Goal: Transaction & Acquisition: Purchase product/service

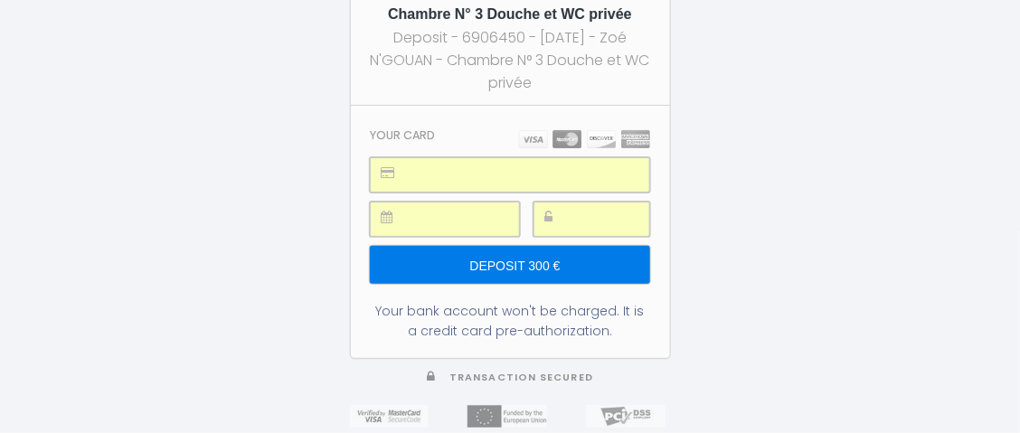
click at [524, 250] on input "Deposit 300 €" at bounding box center [509, 265] width 279 height 38
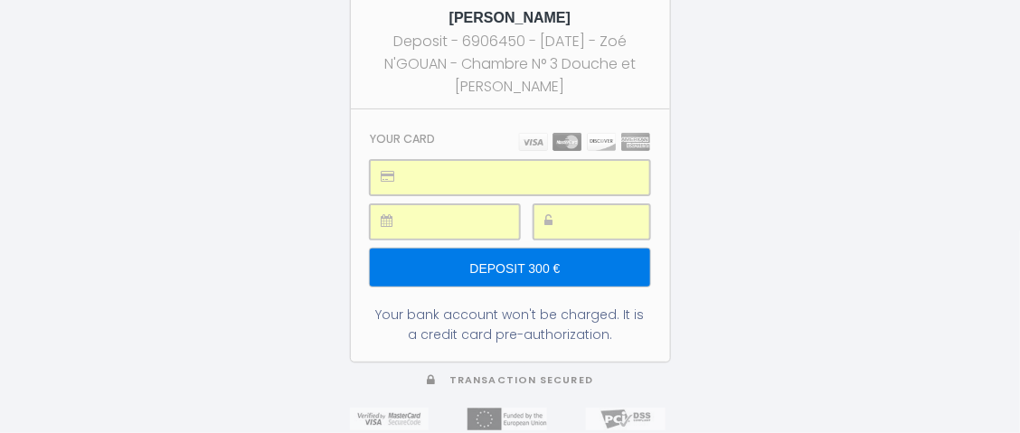
click at [504, 250] on input "Deposit 300 €" at bounding box center [509, 268] width 279 height 38
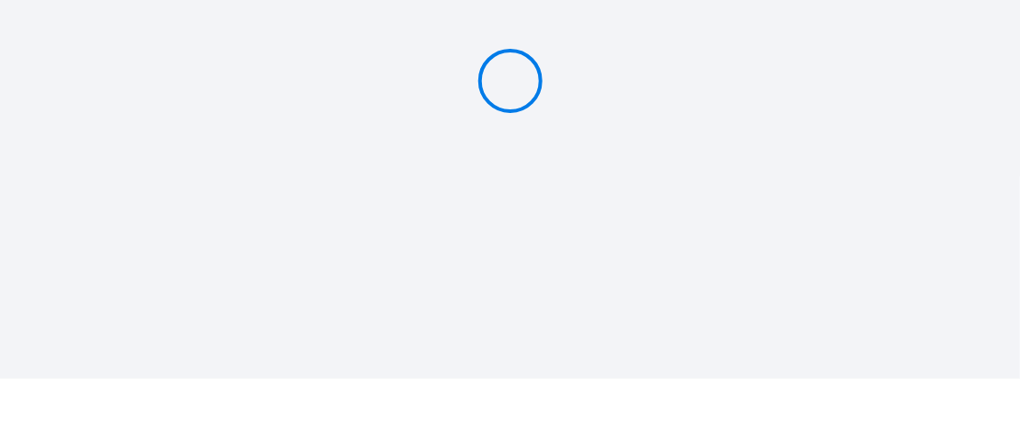
type input "Deposit 300 €"
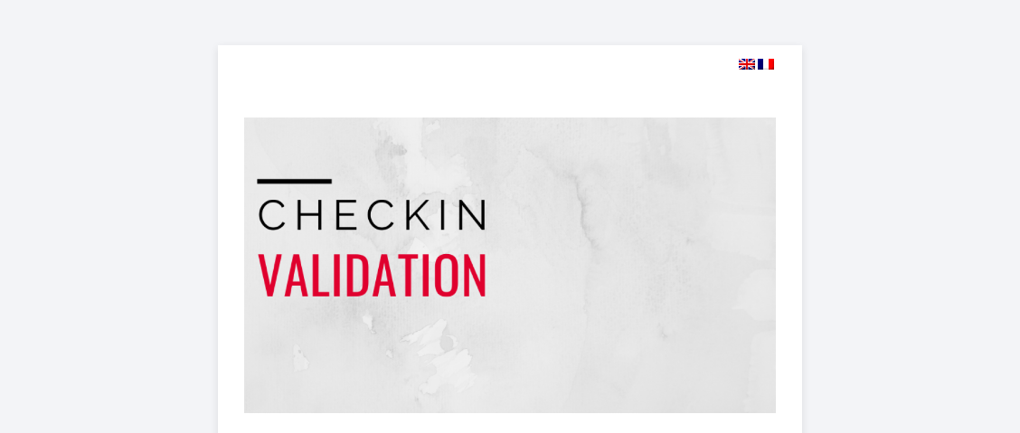
select select "11:00"
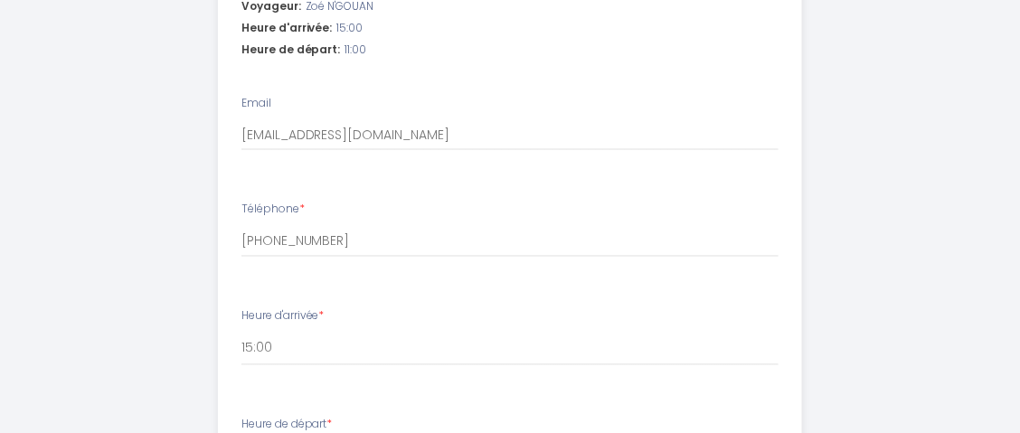
scroll to position [1083, 0]
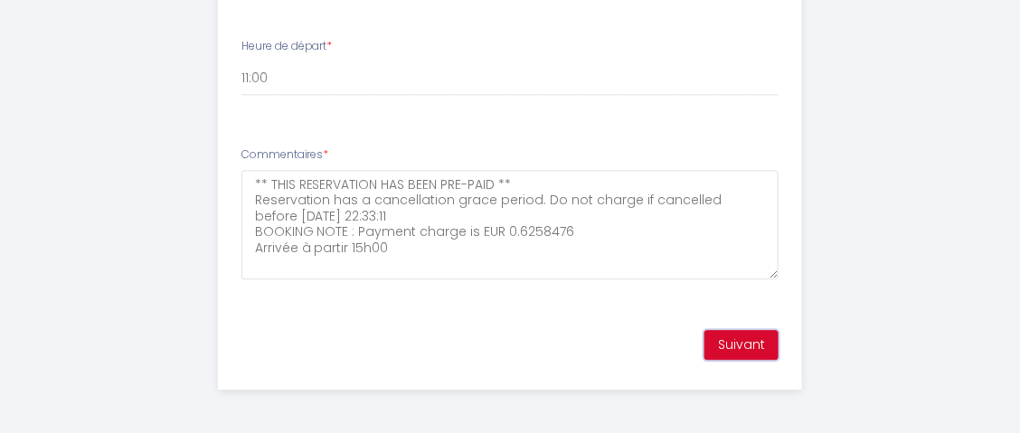
click at [750, 342] on button "Suivant" at bounding box center [741, 345] width 74 height 31
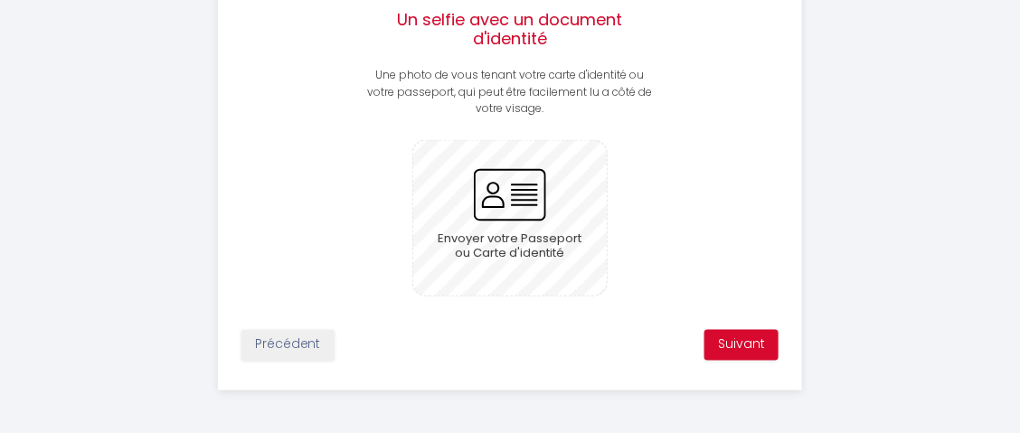
click at [495, 165] on input "file" at bounding box center [510, 218] width 194 height 155
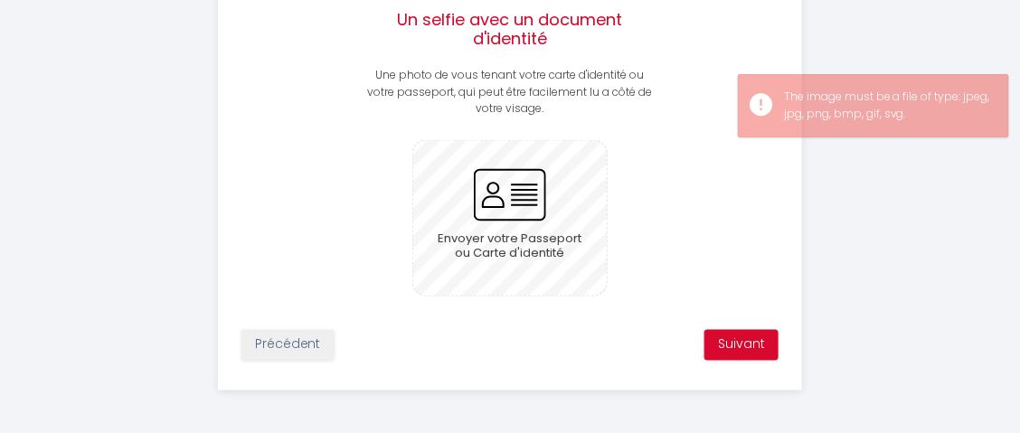
click at [503, 205] on input "file" at bounding box center [510, 218] width 194 height 155
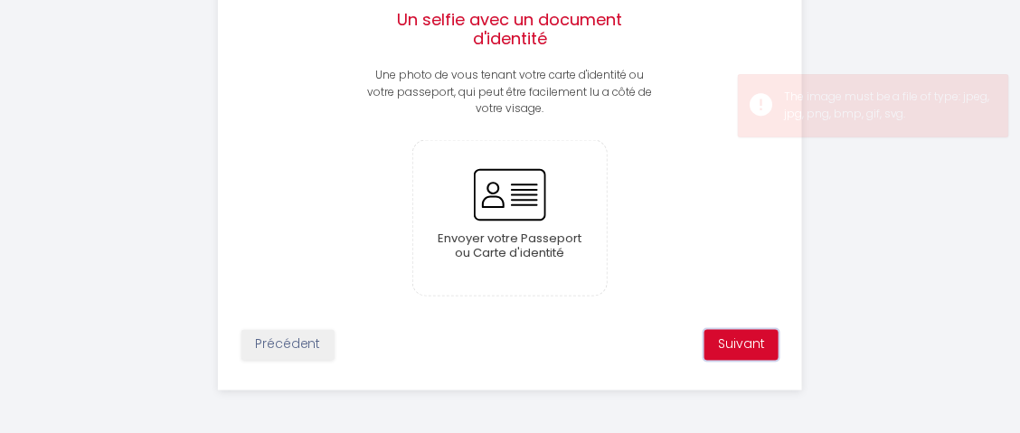
click at [741, 337] on button "Suivant" at bounding box center [741, 345] width 74 height 31
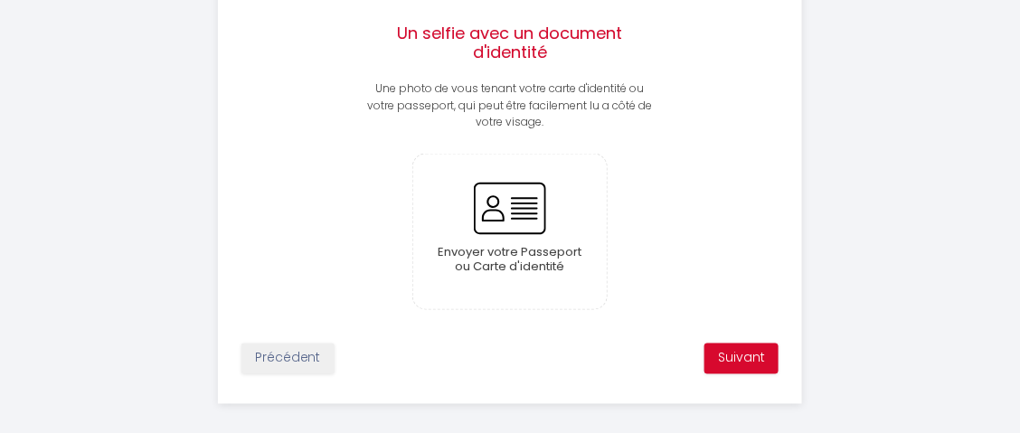
scroll to position [576, 0]
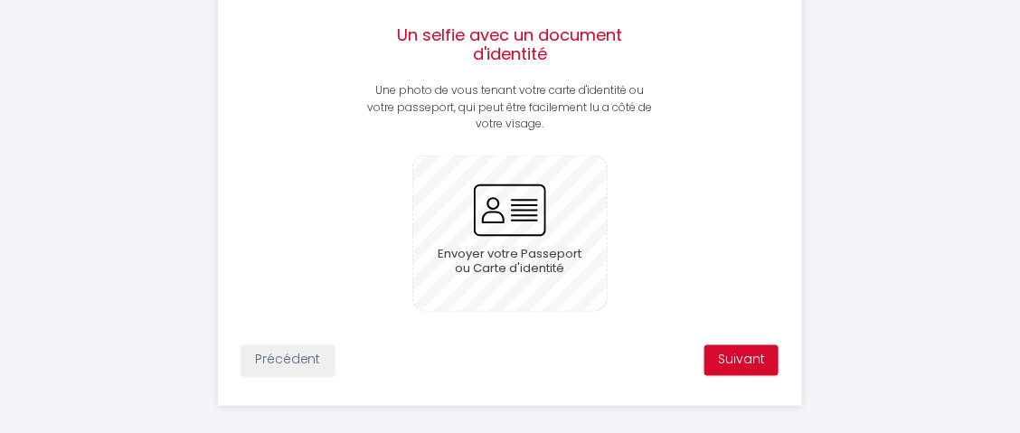
click at [522, 237] on input "file" at bounding box center [510, 233] width 194 height 155
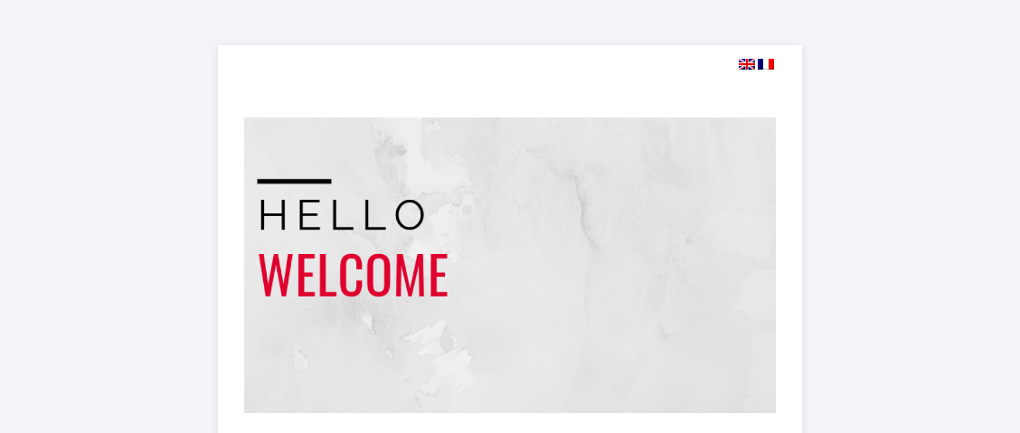
select select
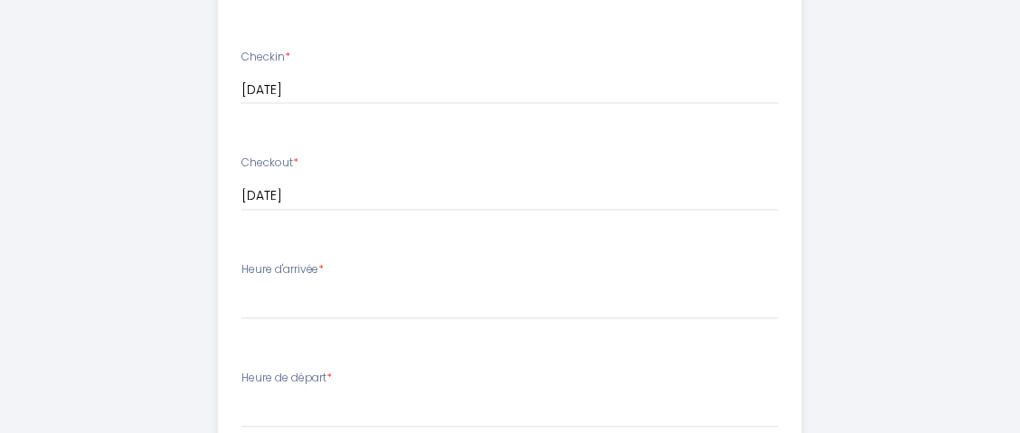
scroll to position [379, 0]
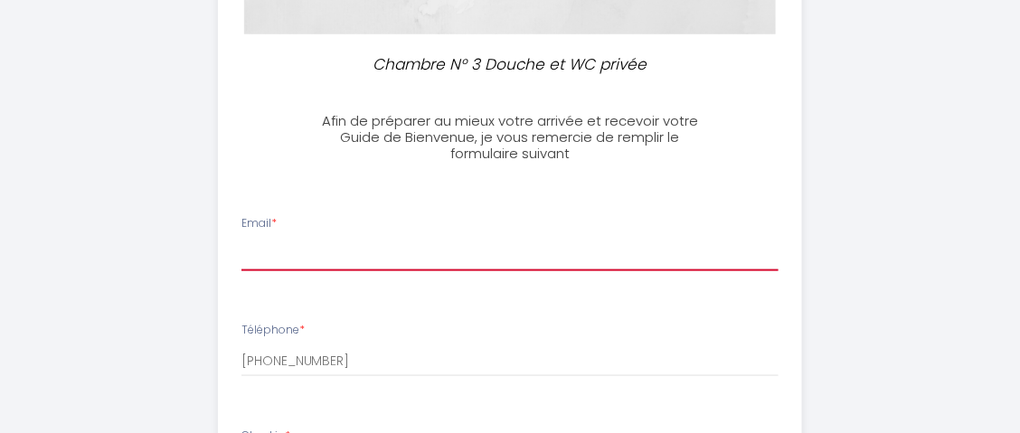
click at [526, 242] on input "Email *" at bounding box center [510, 255] width 538 height 33
type input "[EMAIL_ADDRESS][DOMAIN_NAME]"
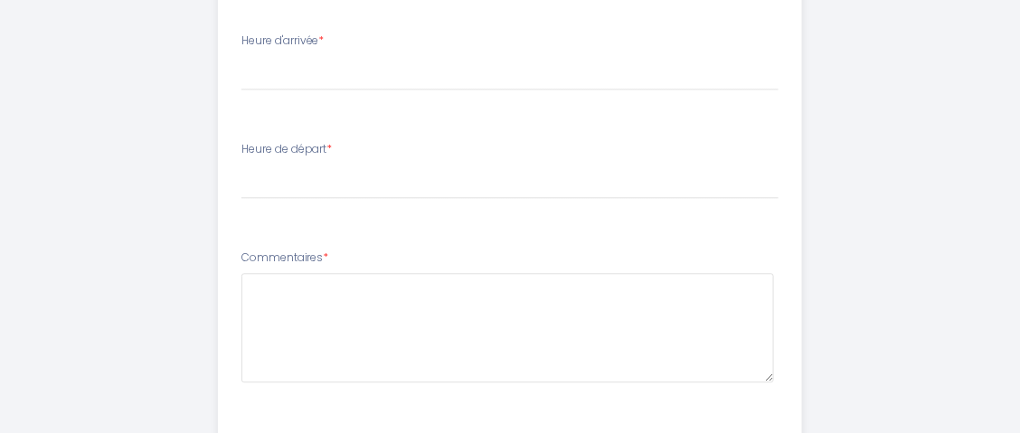
scroll to position [990, 0]
click at [595, 69] on select "15:00 15:30 16:00 16:30 17:00 17:30 18:00 18:30 19:00 19:30 20:00 20:30 21:00 2…" at bounding box center [510, 70] width 538 height 34
select select "15:00"
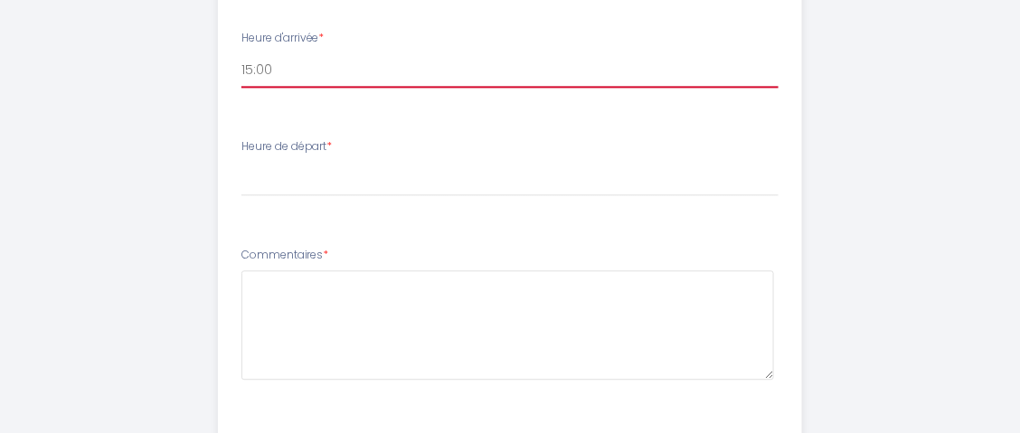
click at [241, 53] on select "15:00 15:30 16:00 16:30 17:00 17:30 18:00 18:30 19:00 19:30 20:00 20:30 21:00 2…" at bounding box center [510, 70] width 538 height 34
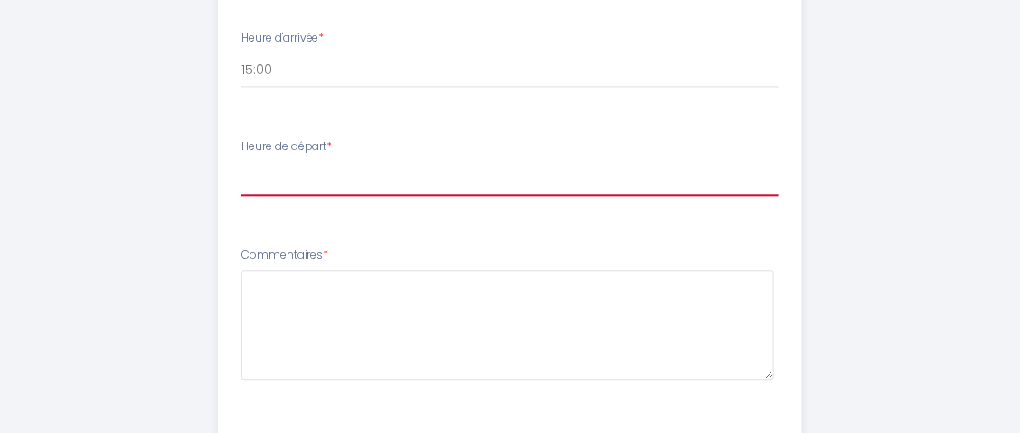
click at [467, 185] on select "00:00 00:30 01:00 01:30 02:00 02:30 03:00 03:30 04:00 04:30 05:00 05:30 06:00 0…" at bounding box center [510, 179] width 538 height 34
select select "11:00"
click at [241, 162] on select "00:00 00:30 01:00 01:30 02:00 02:30 03:00 03:30 04:00 04:30 05:00 05:30 06:00 0…" at bounding box center [510, 179] width 538 height 34
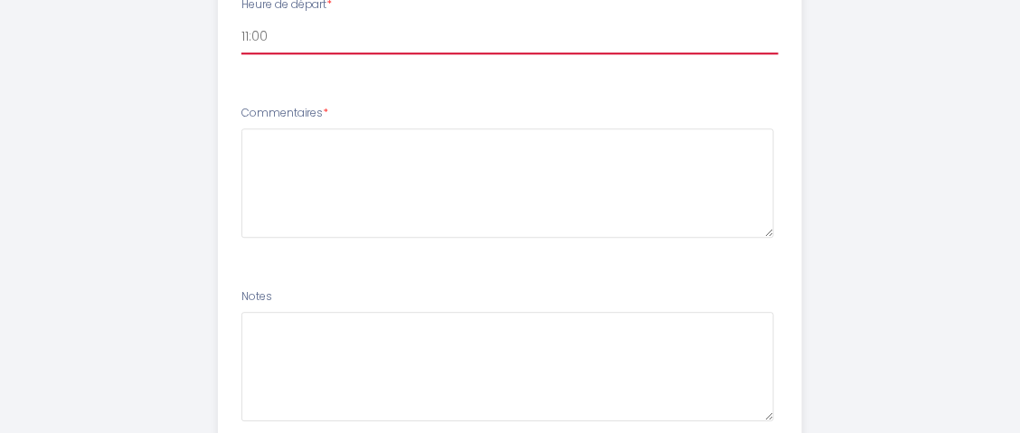
scroll to position [1270, 0]
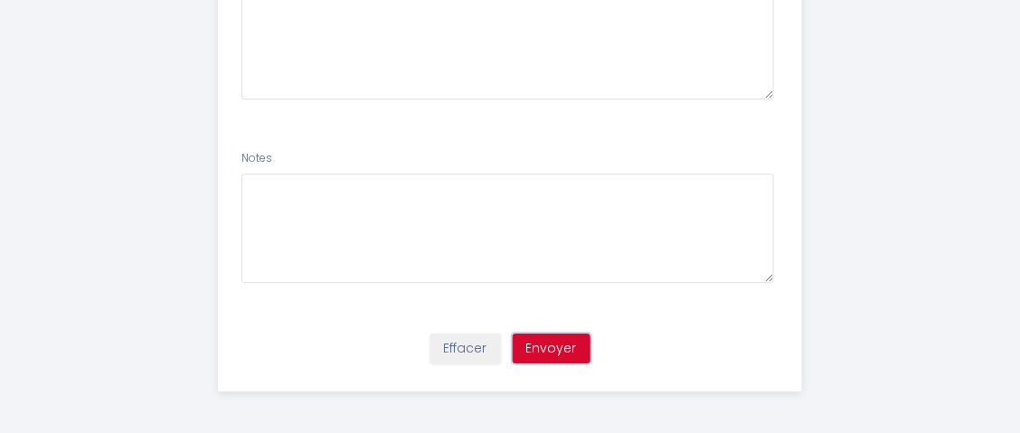
click at [554, 341] on button "Envoyer" at bounding box center [552, 349] width 78 height 31
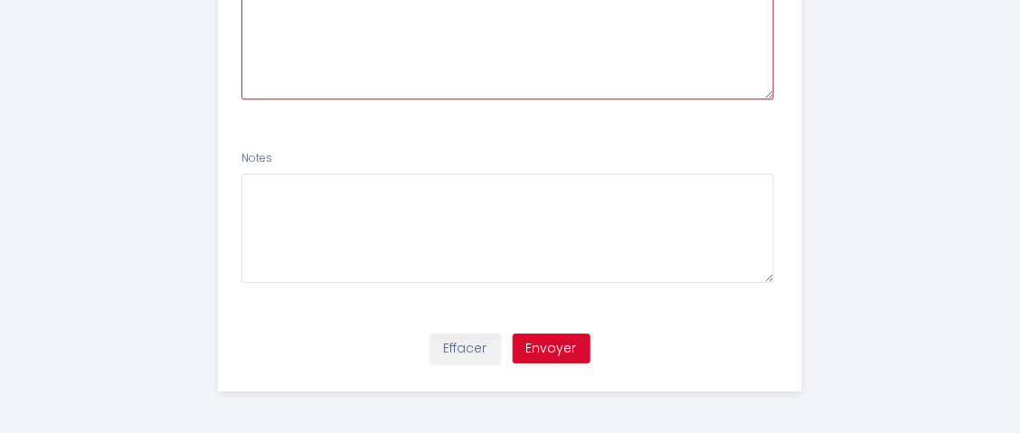
scroll to position [1260, 0]
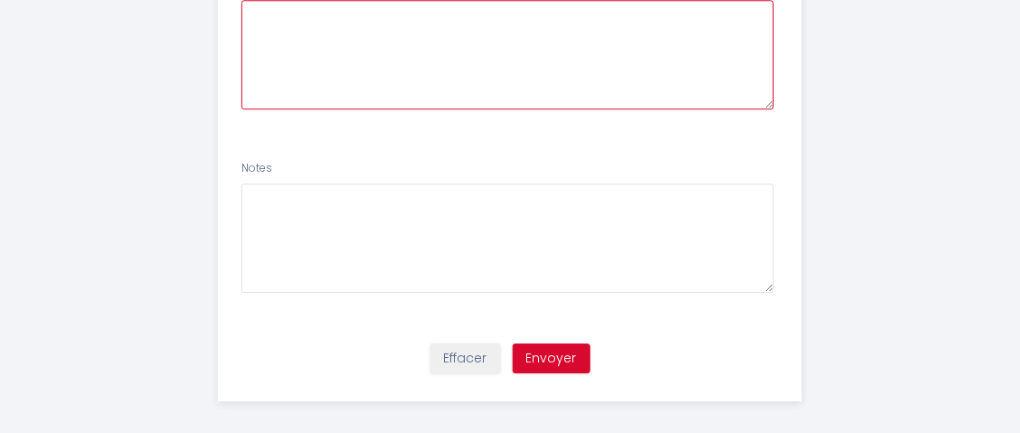
click at [578, 88] on textarea at bounding box center [507, 54] width 533 height 109
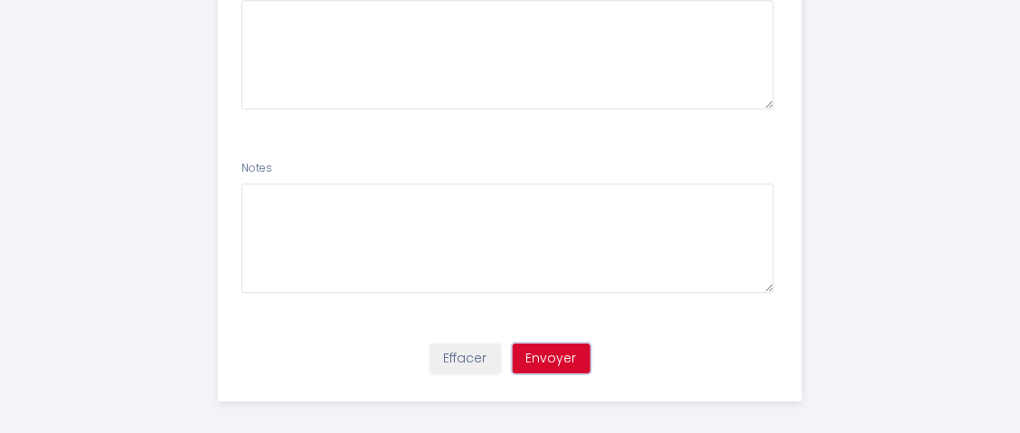
click at [571, 355] on button "Envoyer" at bounding box center [552, 359] width 78 height 31
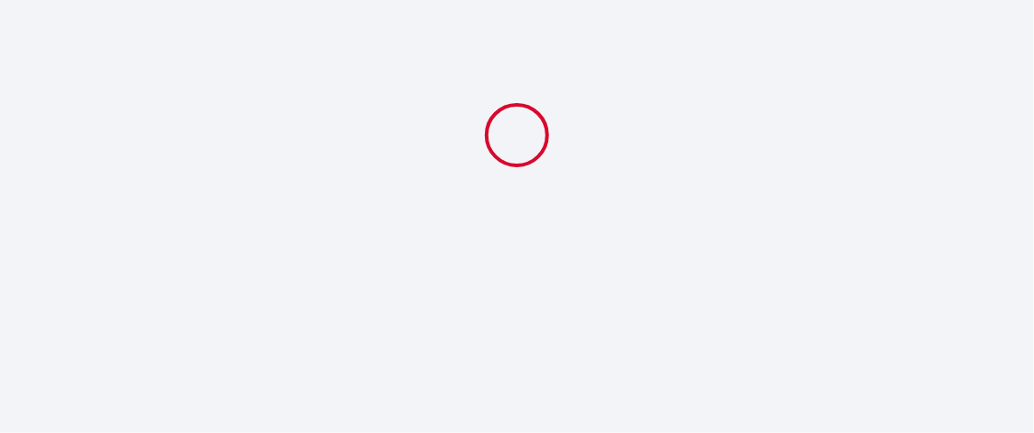
select select "11:00"
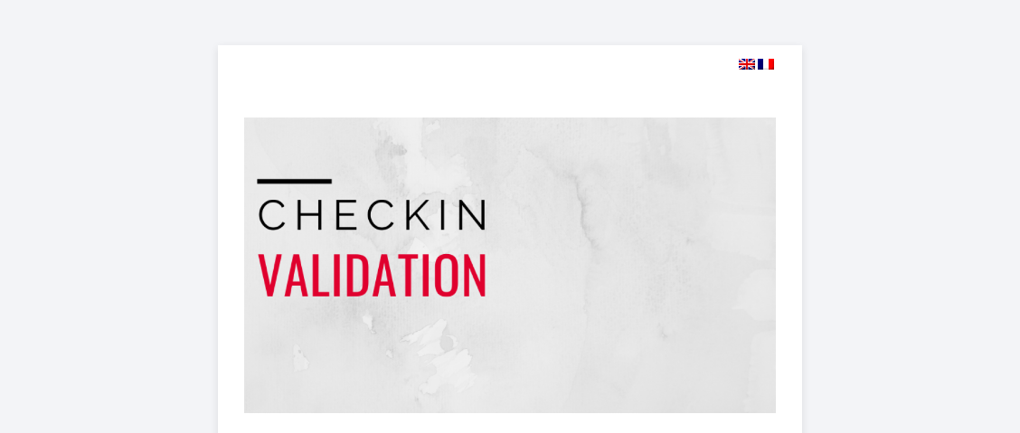
select select "11:00"
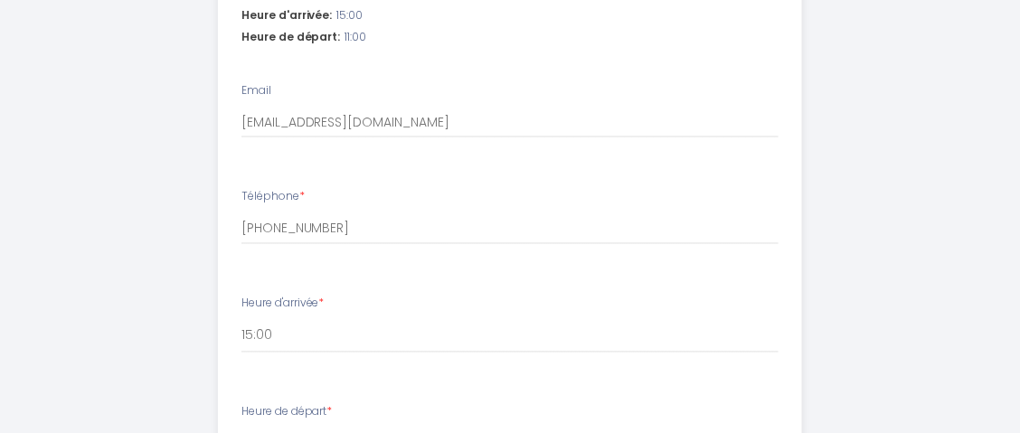
scroll to position [1083, 0]
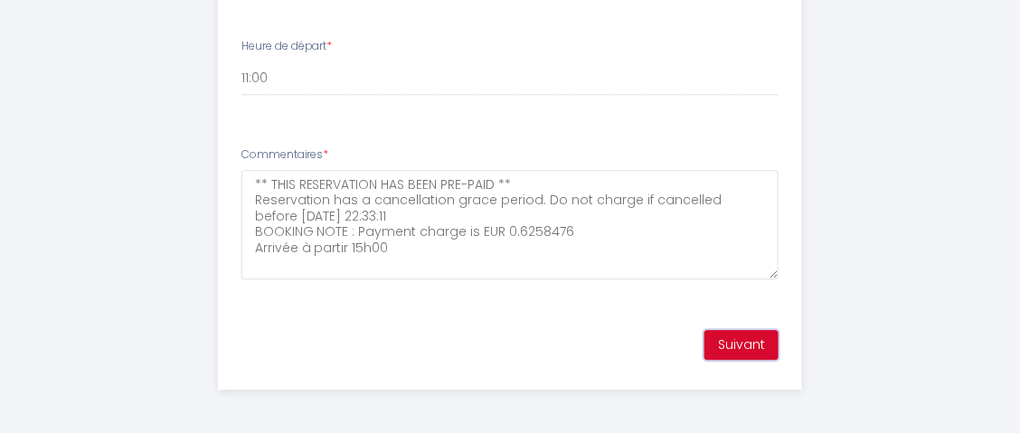
click at [755, 345] on button "Suivant" at bounding box center [741, 345] width 74 height 31
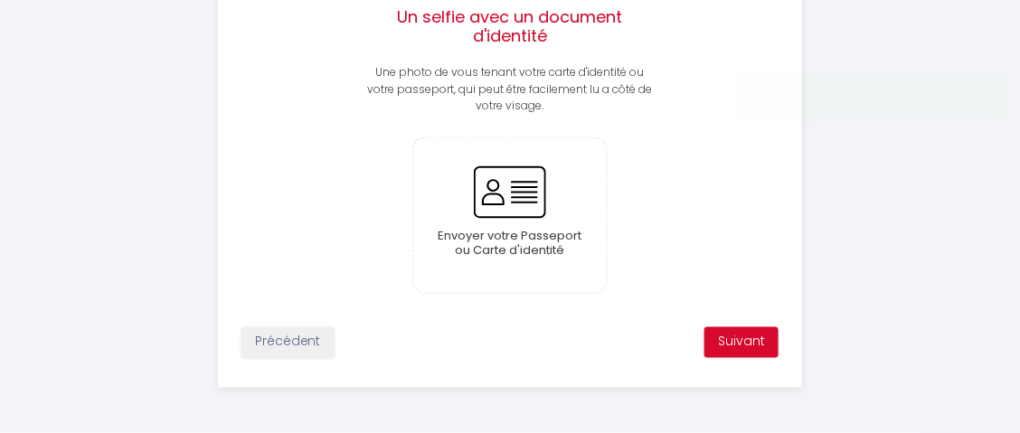
scroll to position [591, 0]
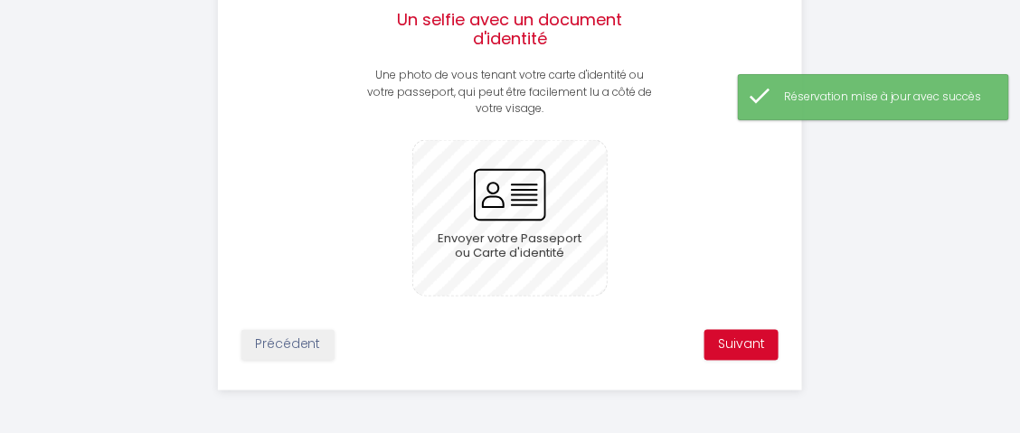
click at [508, 196] on input "file" at bounding box center [510, 218] width 194 height 155
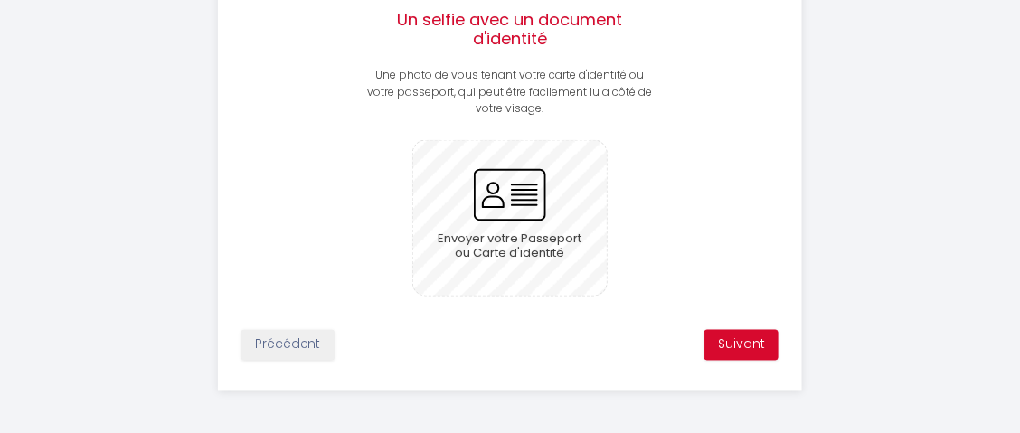
click at [530, 236] on input "file" at bounding box center [510, 218] width 194 height 155
click at [750, 342] on button "Suivant" at bounding box center [741, 345] width 74 height 31
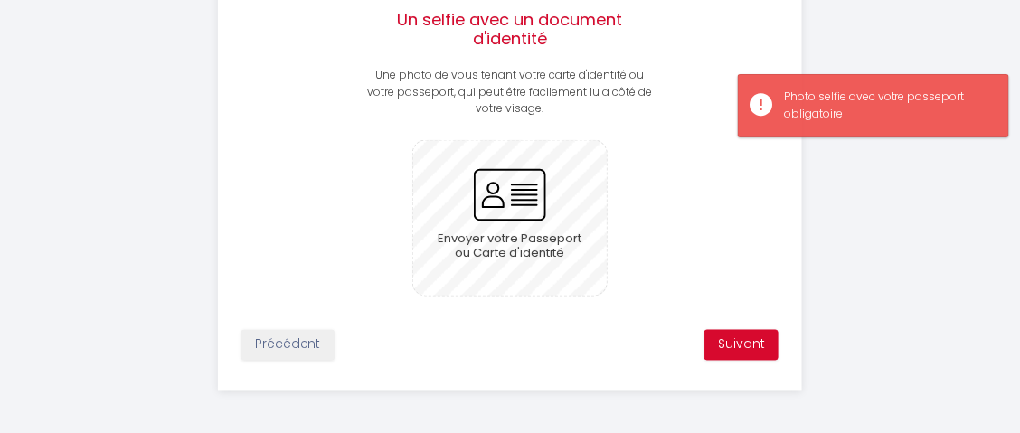
click at [489, 211] on input "file" at bounding box center [510, 218] width 194 height 155
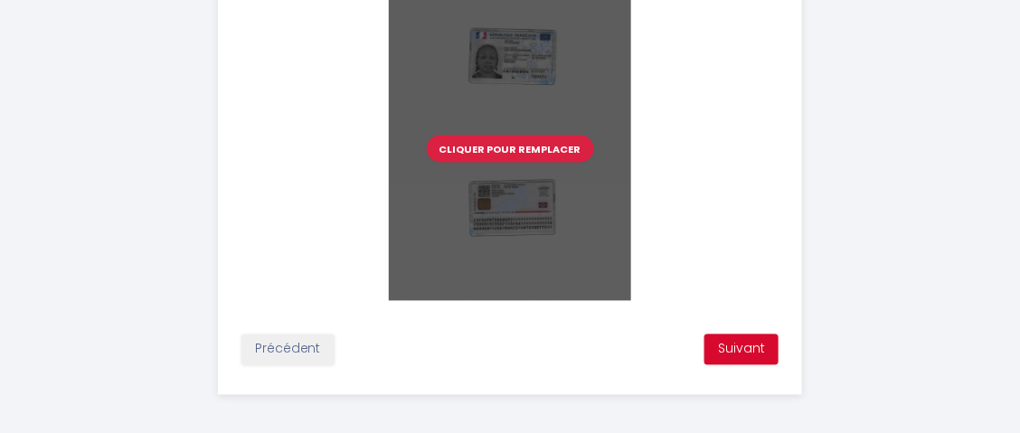
scroll to position [741, 0]
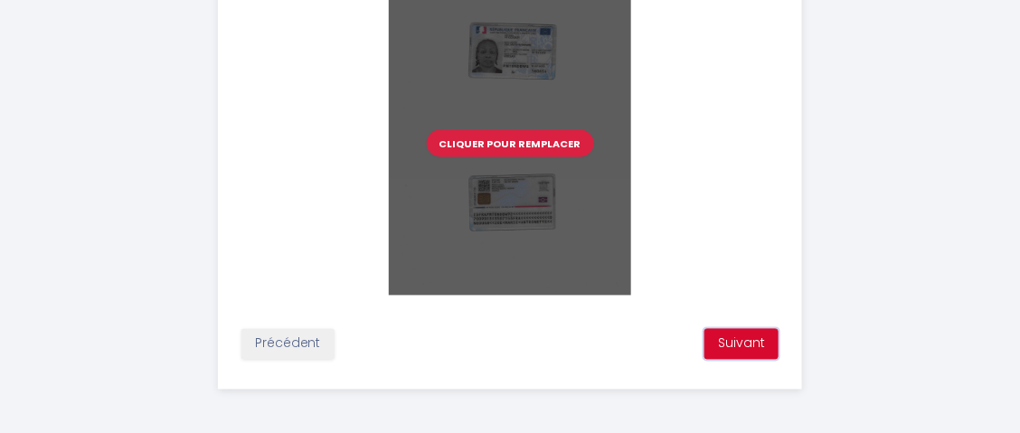
click at [756, 341] on button "Suivant" at bounding box center [741, 344] width 74 height 31
